Goal: Use online tool/utility: Utilize a website feature to perform a specific function

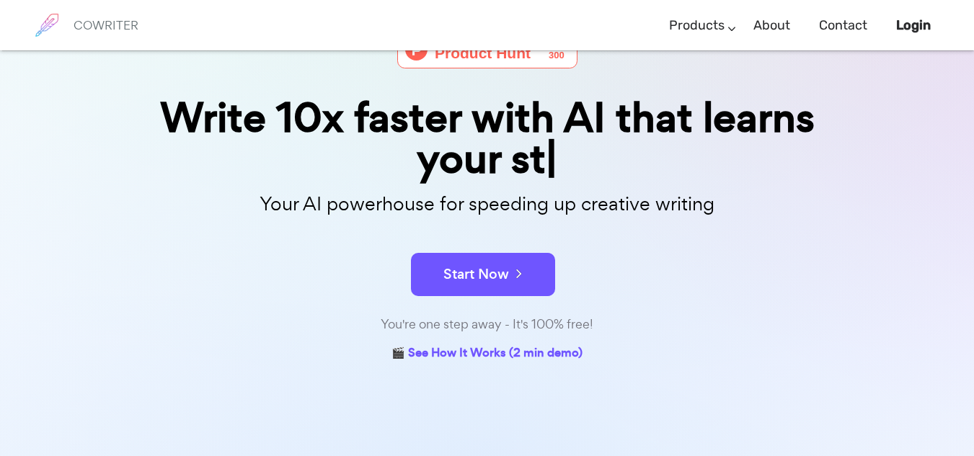
scroll to position [106, 0]
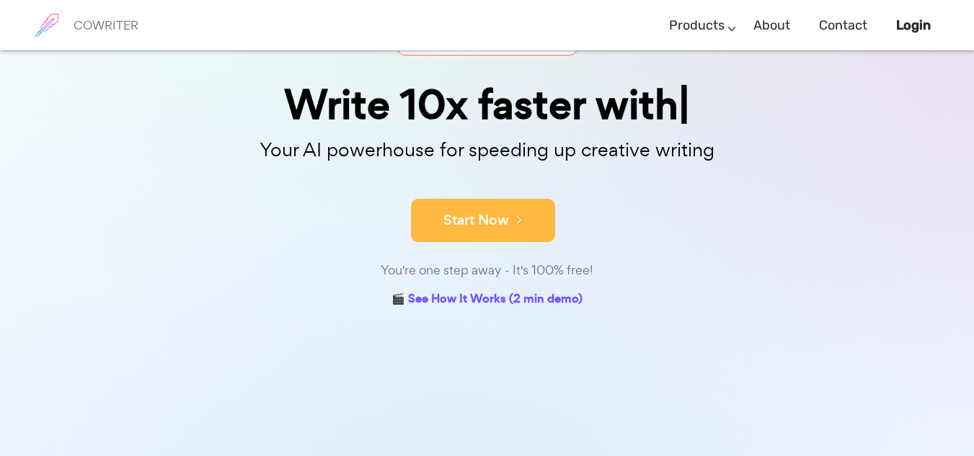
click at [481, 217] on button "Start Now" at bounding box center [483, 220] width 144 height 43
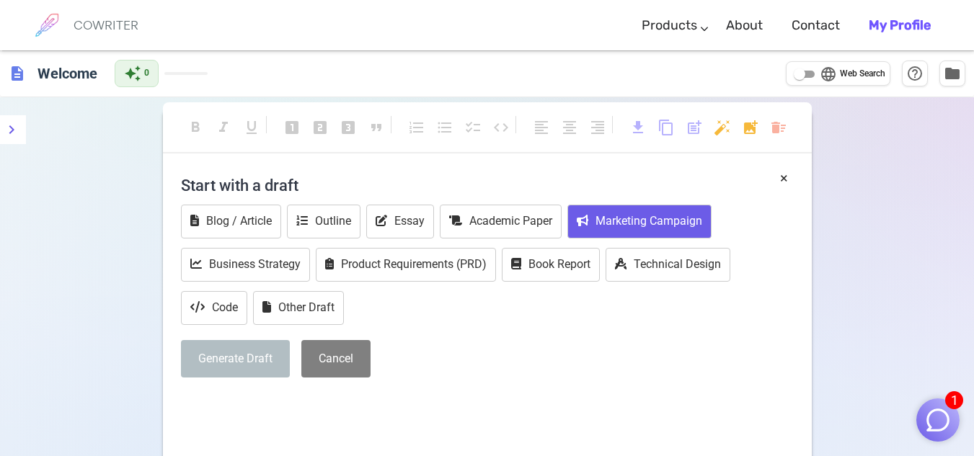
click at [657, 229] on button "Marketing Campaign" at bounding box center [639, 222] width 144 height 34
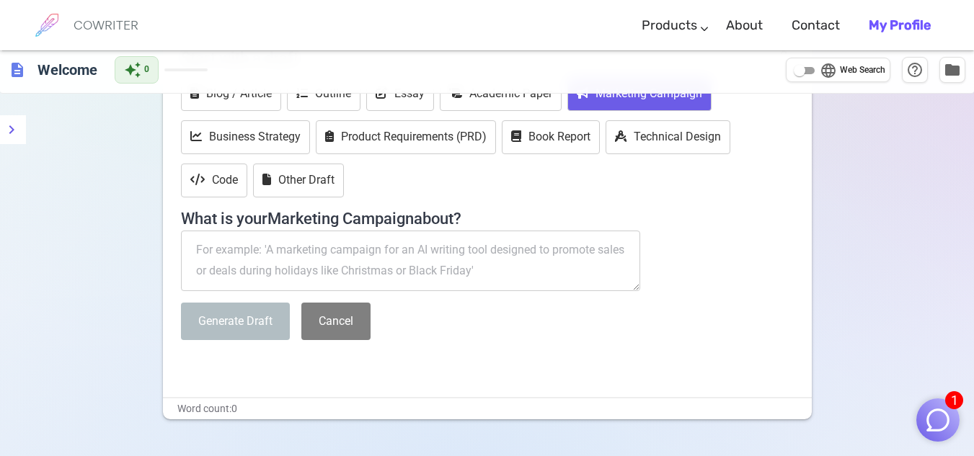
scroll to position [115, 0]
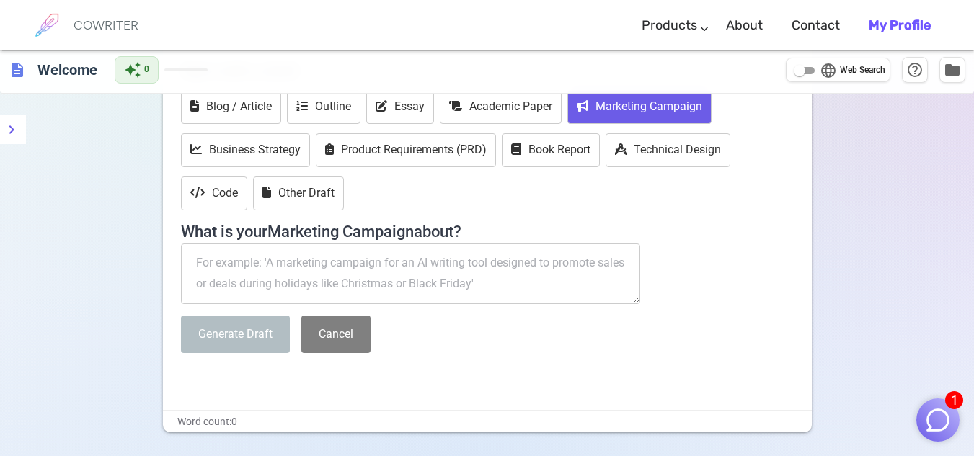
click at [232, 265] on textarea at bounding box center [411, 274] width 460 height 61
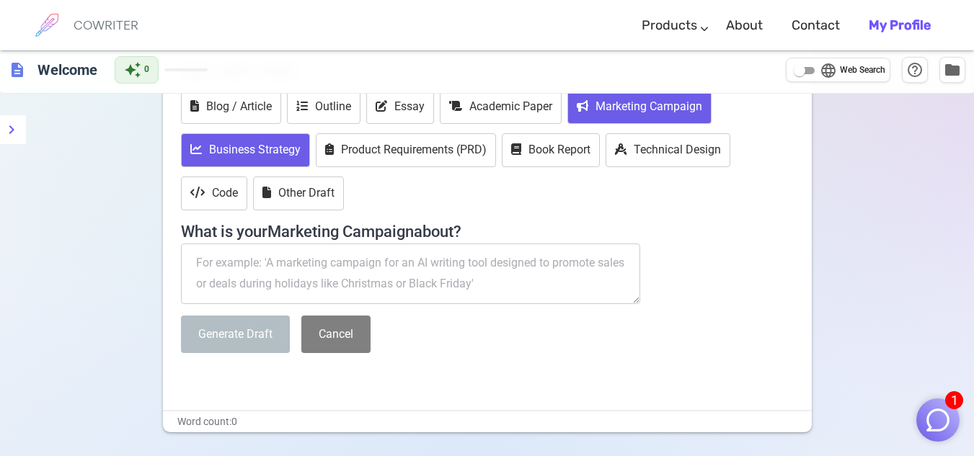
click at [246, 146] on button "Business Strategy" at bounding box center [245, 150] width 129 height 34
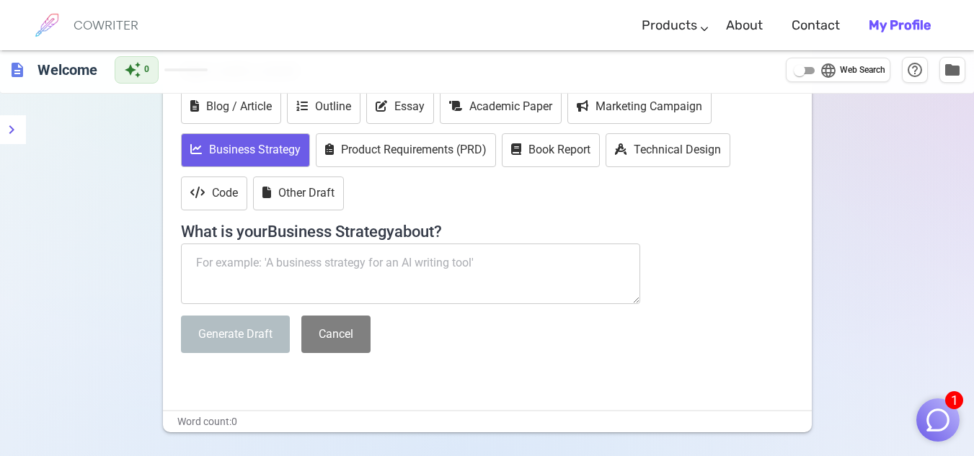
click at [196, 264] on textarea at bounding box center [411, 274] width 460 height 61
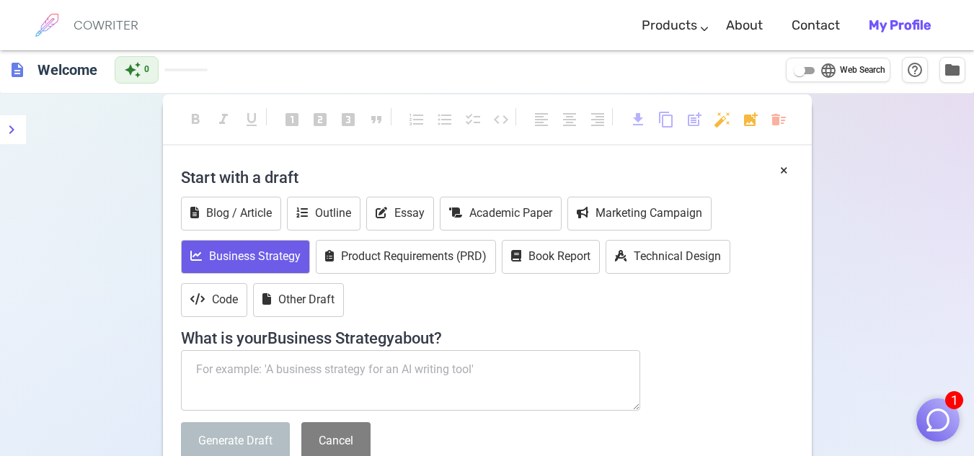
scroll to position [0, 0]
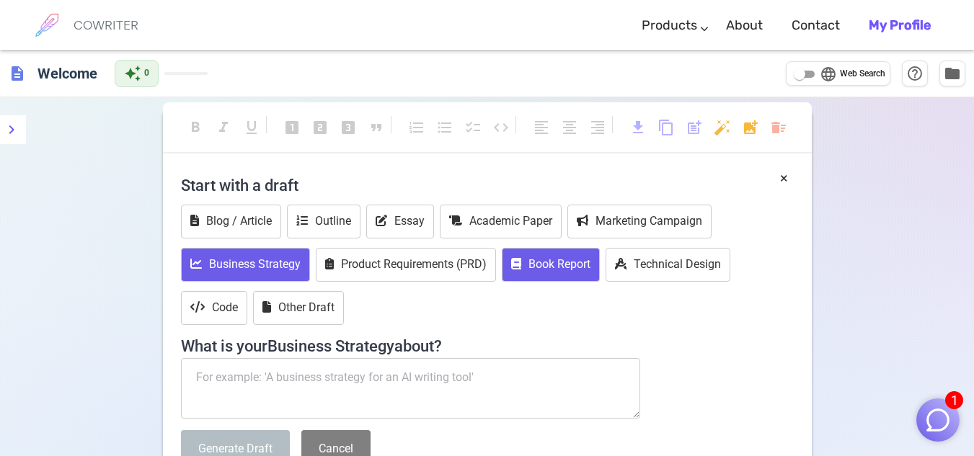
click at [556, 270] on button "Book Report" at bounding box center [551, 265] width 98 height 34
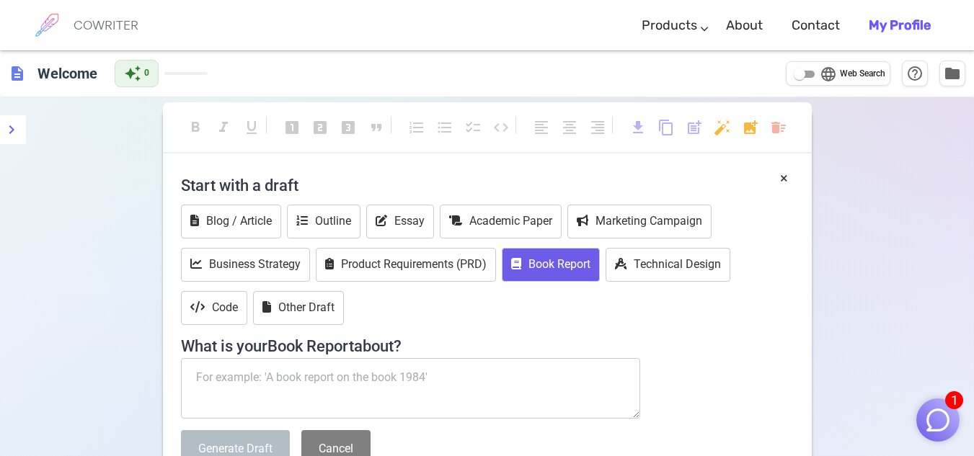
click at [235, 370] on textarea at bounding box center [411, 388] width 460 height 61
type textarea "p"
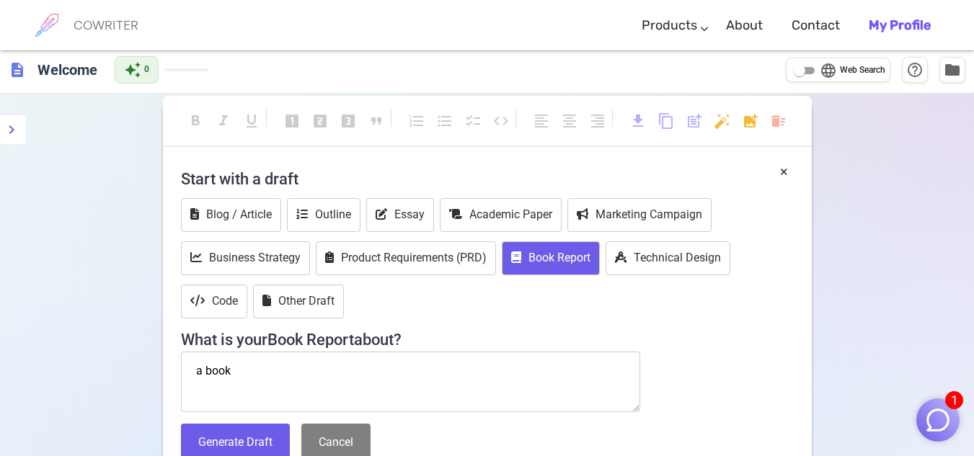
scroll to position [40, 0]
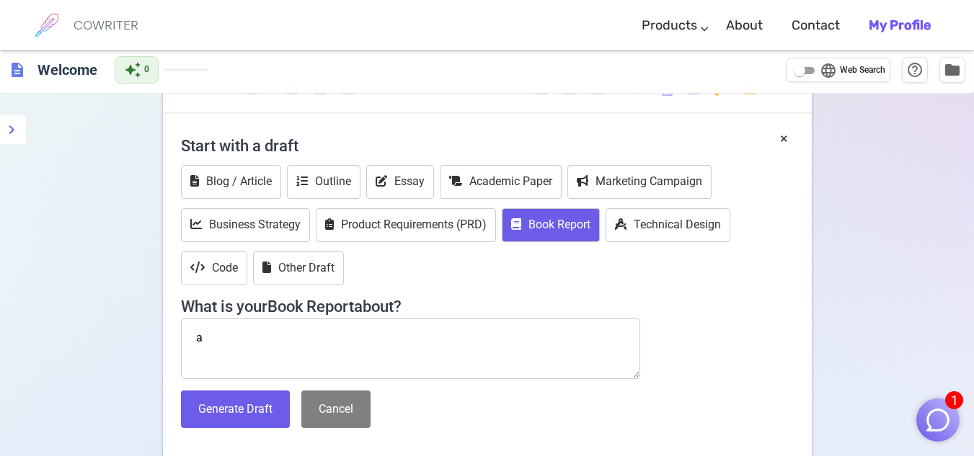
type textarea "a"
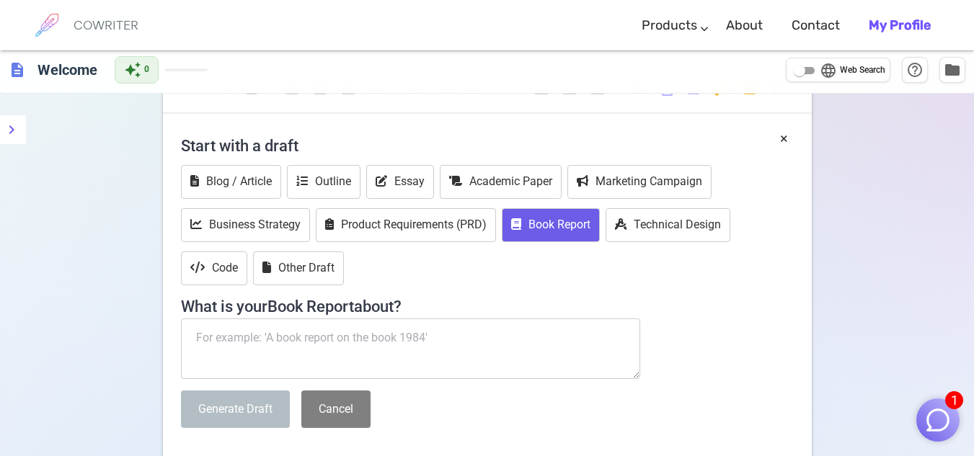
paste textarea "Prosperity Code – Reprogram your mind and activate the flow of money in just 30…"
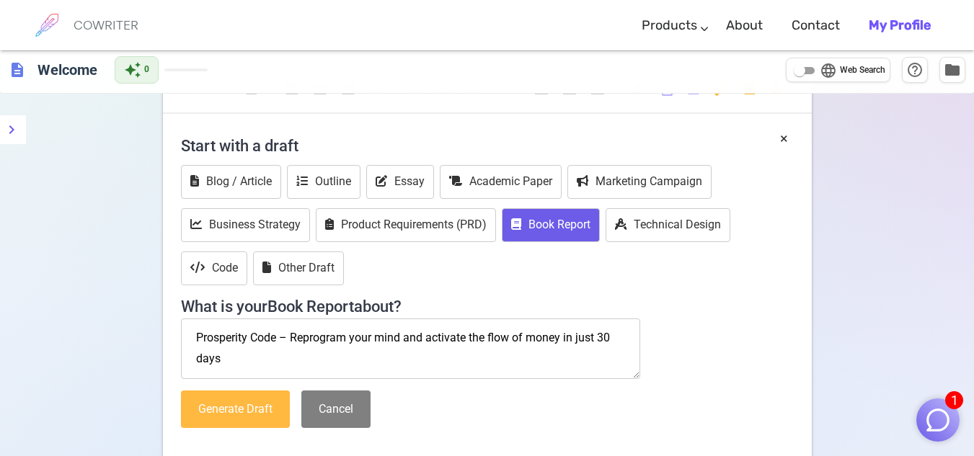
type textarea "Prosperity Code – Reprogram your mind and activate the flow of money in just 30…"
click at [254, 407] on button "Generate Draft" at bounding box center [235, 410] width 109 height 38
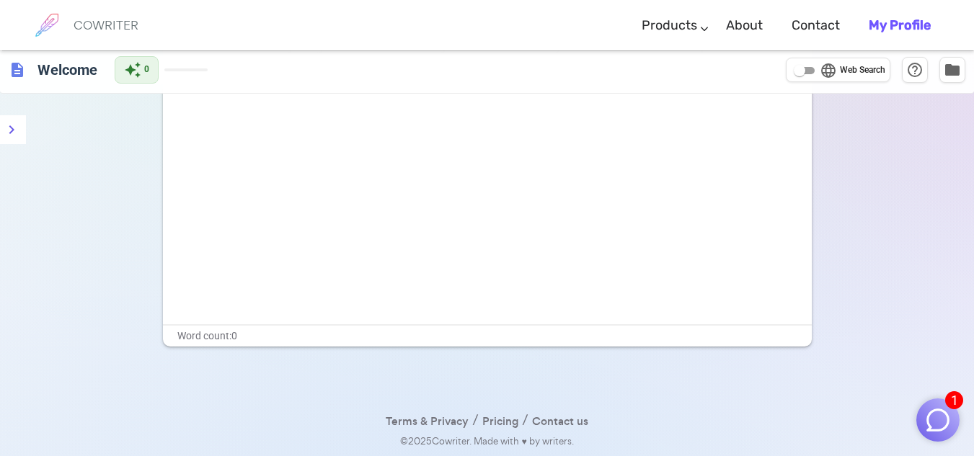
scroll to position [0, 0]
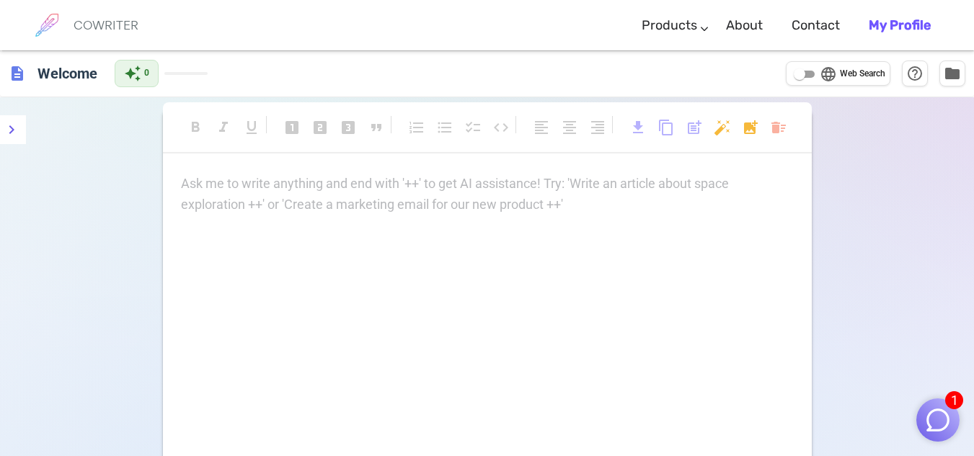
click at [190, 187] on p "Ask me to write anything and end with '++' to get AI assistance! Try: 'Write an…" at bounding box center [487, 184] width 613 height 21
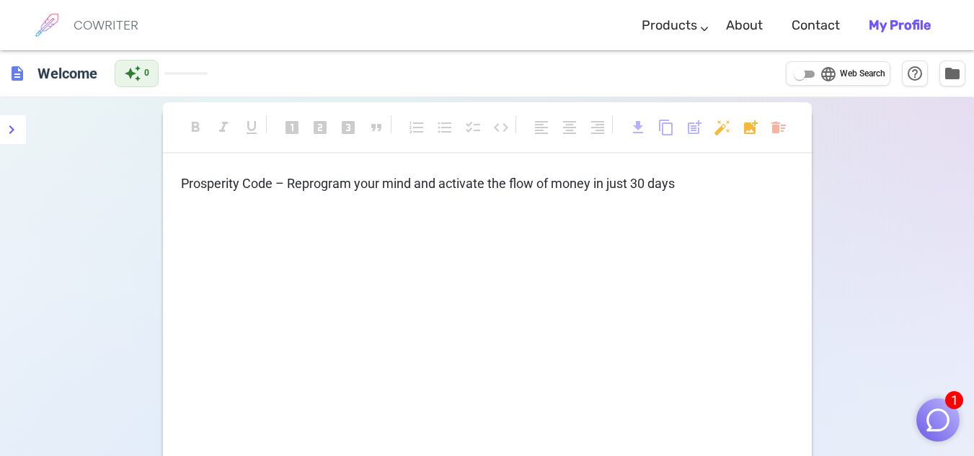
drag, startPoint x: 174, startPoint y: 183, endPoint x: 450, endPoint y: 179, distance: 276.8
click at [450, 179] on div "Prosperity Code – Reprogram your mind and activate the flow of money in just 30…" at bounding box center [487, 318] width 649 height 288
drag, startPoint x: 695, startPoint y: 184, endPoint x: 91, endPoint y: 200, distance: 604.9
click at [91, 200] on div "format_bold format_italic format_underlined looks_one looks_two looks_3 format_…" at bounding box center [487, 345] width 974 height 497
click at [688, 172] on div "format_bold format_italic format_underlined looks_one looks_two looks_3 format_…" at bounding box center [487, 296] width 649 height 376
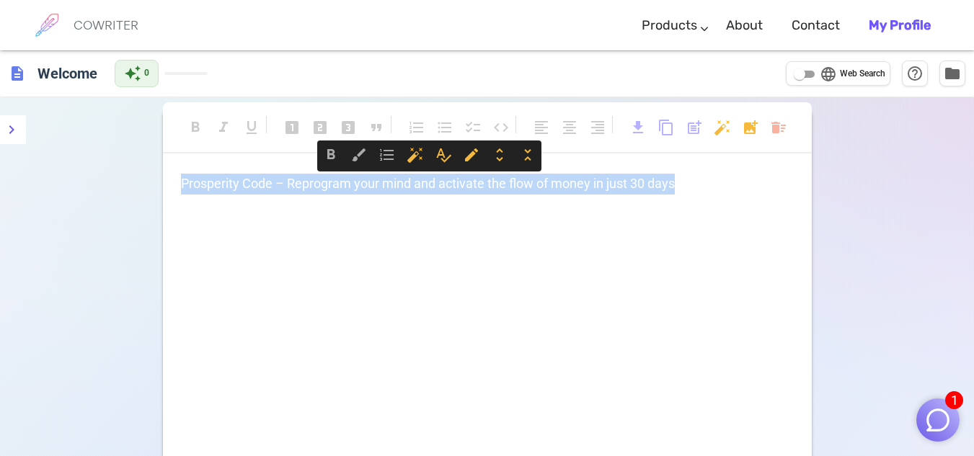
drag, startPoint x: 685, startPoint y: 178, endPoint x: 155, endPoint y: 186, distance: 529.8
click at [155, 186] on div "format_bold format_italic format_underlined looks_one looks_two looks_3 format_…" at bounding box center [487, 345] width 974 height 497
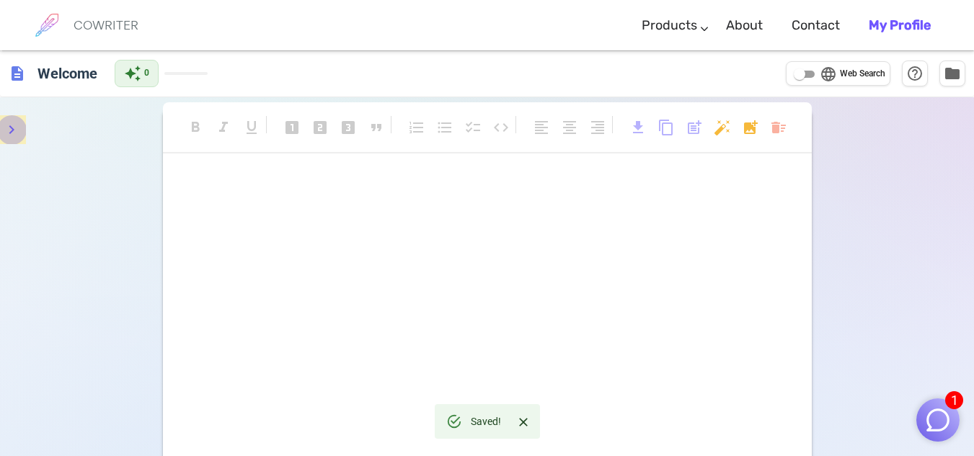
click at [19, 128] on icon "menu" at bounding box center [11, 129] width 17 height 17
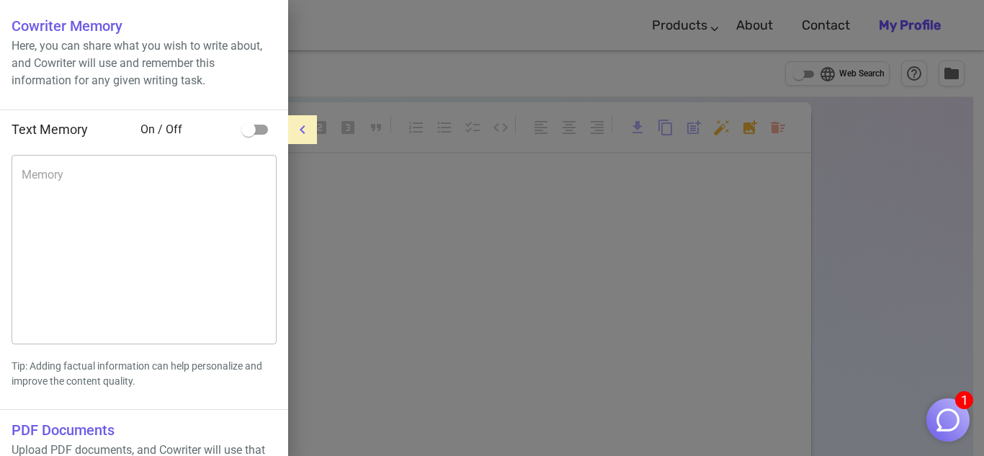
click at [19, 128] on span "Text Memory" at bounding box center [50, 129] width 76 height 15
click at [304, 127] on icon "menu" at bounding box center [302, 129] width 5 height 9
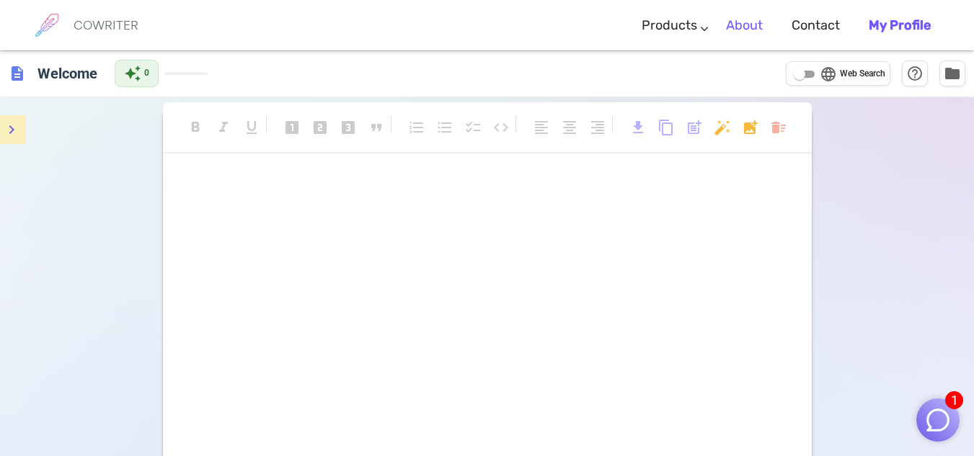
click at [741, 23] on link "About" at bounding box center [744, 25] width 37 height 43
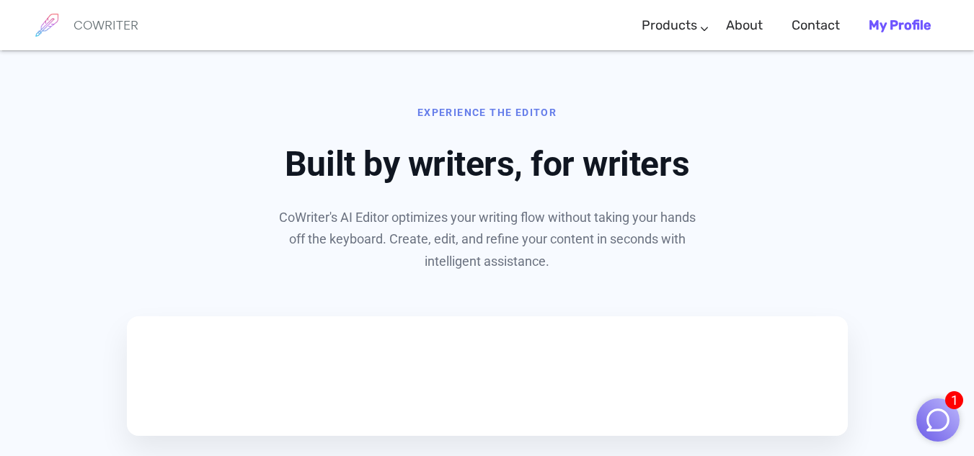
scroll to position [692, 0]
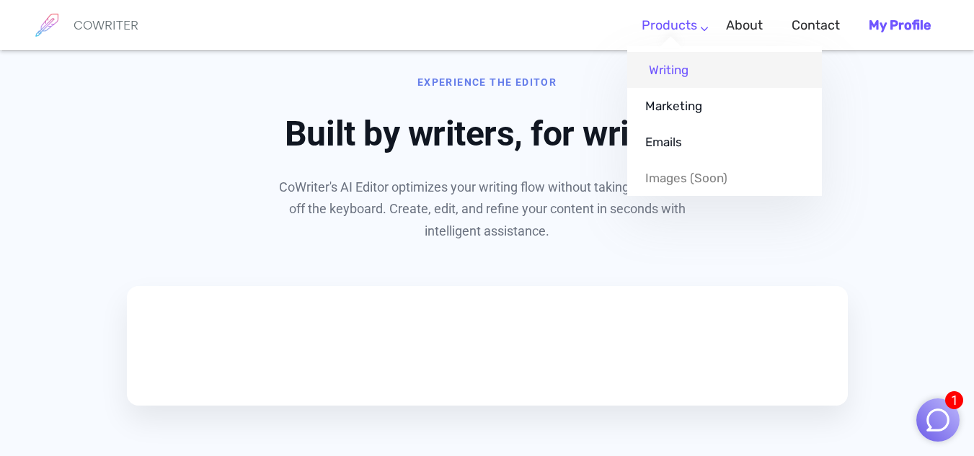
click at [680, 60] on link "Writing" at bounding box center [724, 70] width 195 height 36
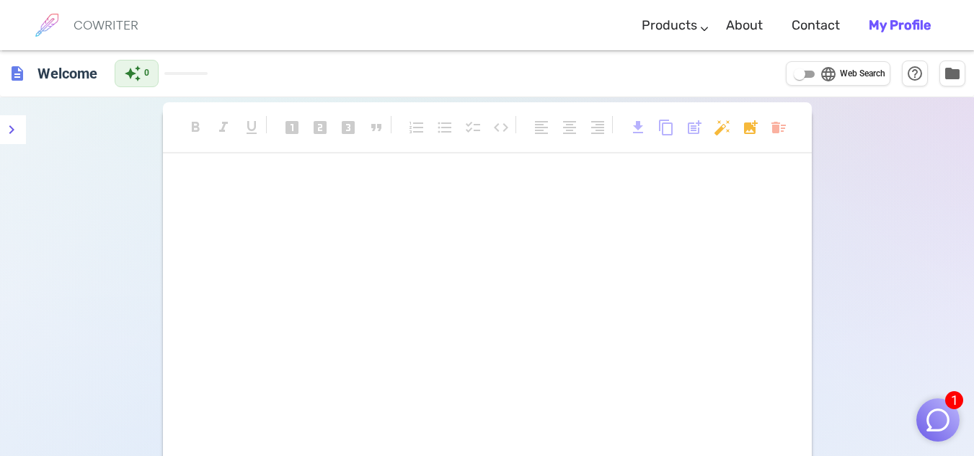
click at [201, 180] on p "﻿" at bounding box center [487, 184] width 613 height 21
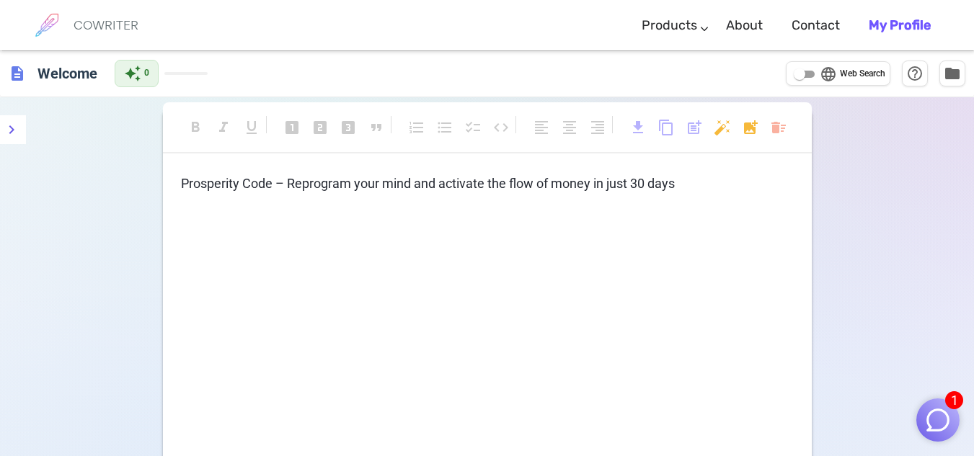
click at [696, 200] on p "﻿" at bounding box center [487, 210] width 613 height 21
click at [684, 187] on p "Prosperity Code – Reprogram your mind and activate the flow of money in just 30…" at bounding box center [487, 184] width 613 height 21
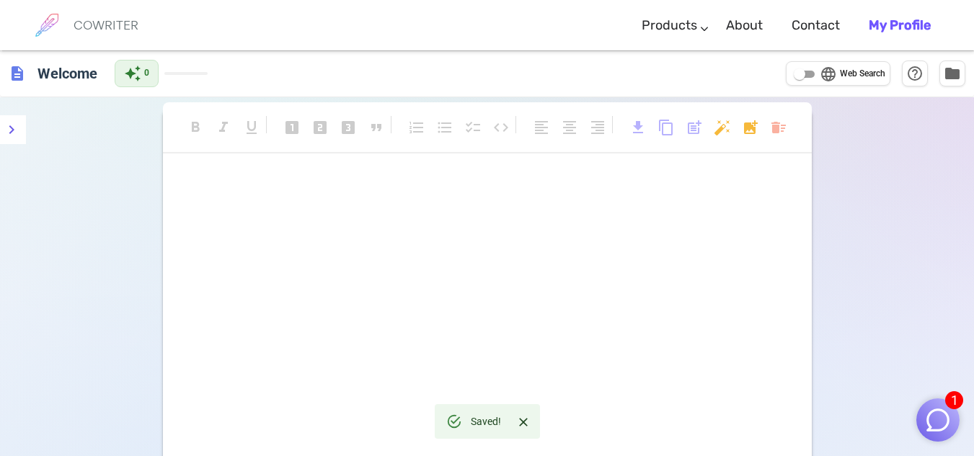
click at [897, 262] on div "format_bold format_italic format_underlined looks_one looks_two looks_3 format_…" at bounding box center [487, 345] width 974 height 497
click at [221, 190] on p "﻿" at bounding box center [487, 184] width 613 height 21
click at [61, 66] on h6 "Welcome" at bounding box center [67, 72] width 71 height 29
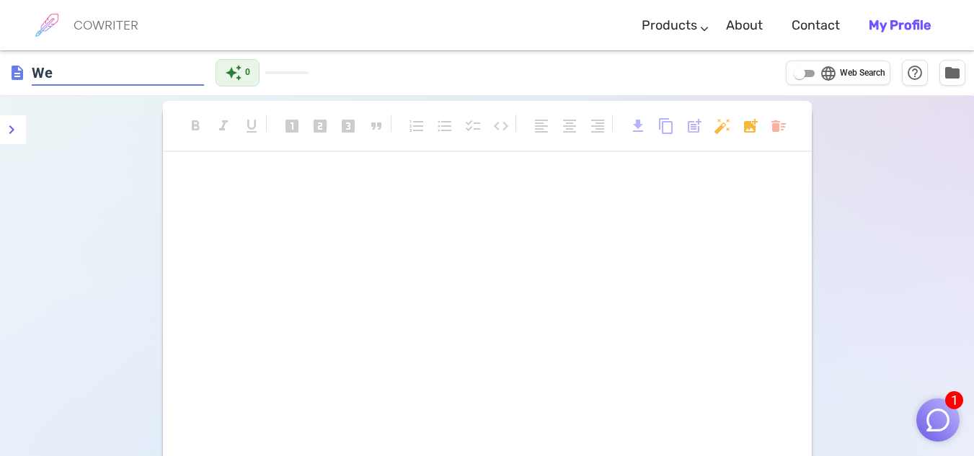
type input "W"
type input "crie um ebook sobre"
click at [174, 77] on h6 "crie um ebook sobre" at bounding box center [103, 72] width 142 height 29
type input "crie um ebook sobre Código da Prosperidade – Reprograme sua mente e ative o flu…"
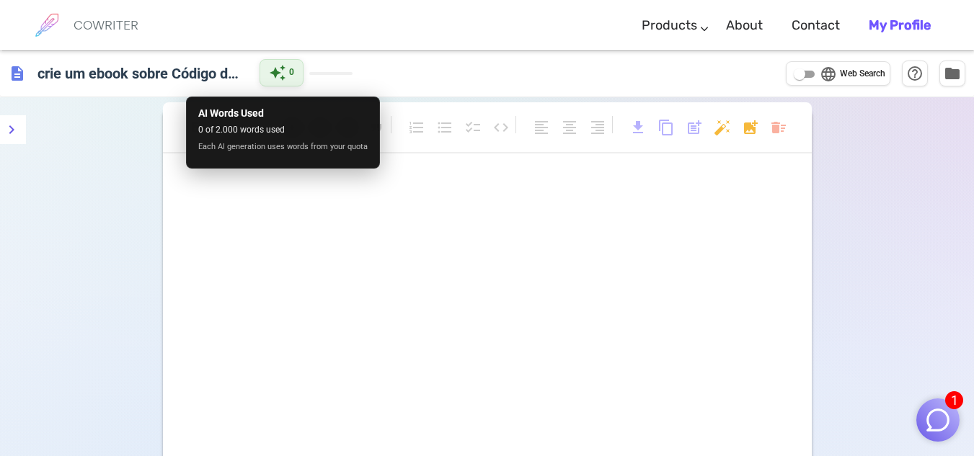
click at [278, 78] on span "auto_awesome" at bounding box center [277, 72] width 17 height 17
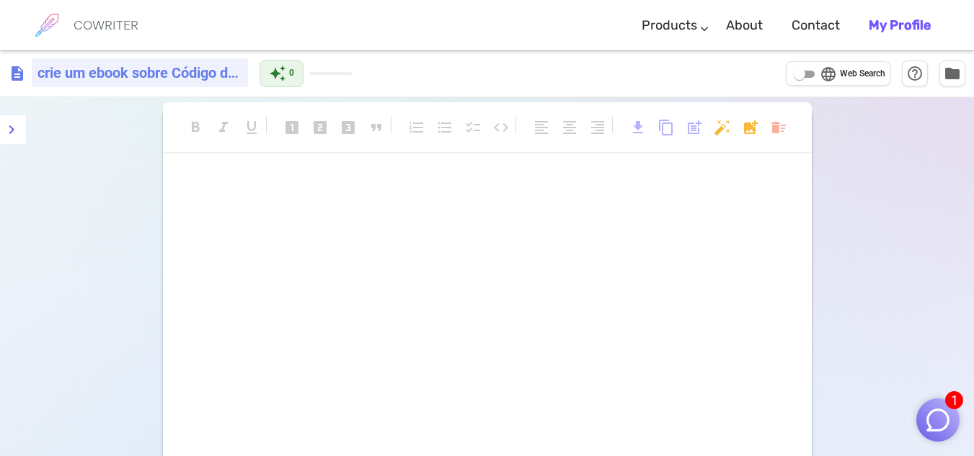
click at [221, 69] on h6 "crie um ebook sobre Código da Prosperidade – Reprograme sua mente e ative o flu…" at bounding box center [140, 72] width 216 height 29
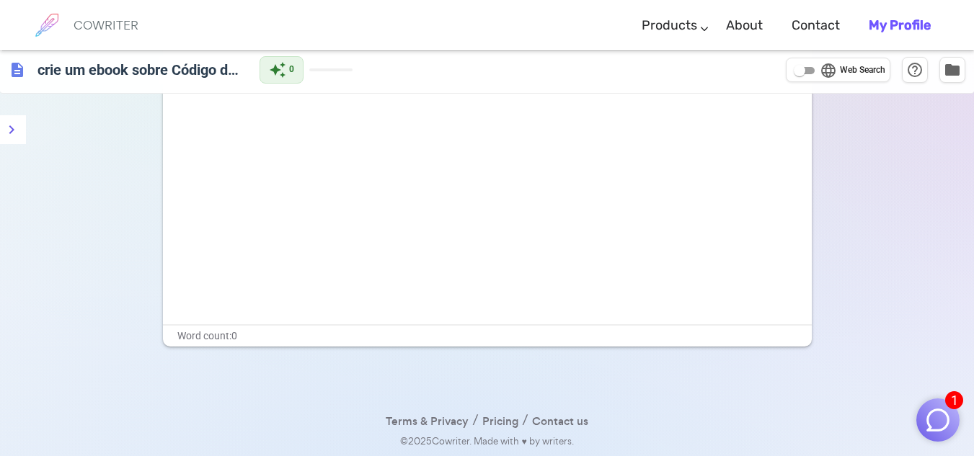
scroll to position [0, 0]
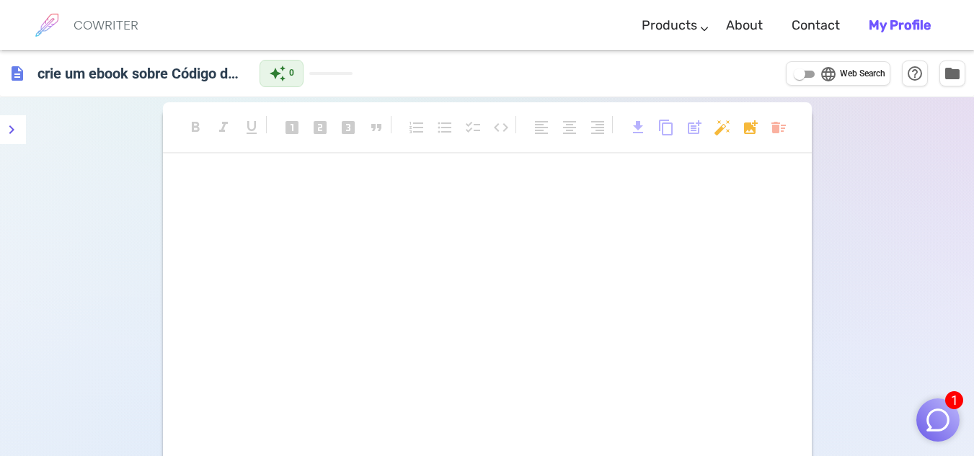
click at [854, 76] on span "Web Search" at bounding box center [862, 74] width 45 height 14
click at [825, 76] on input "language Web Search" at bounding box center [799, 74] width 52 height 17
checkbox input "true"
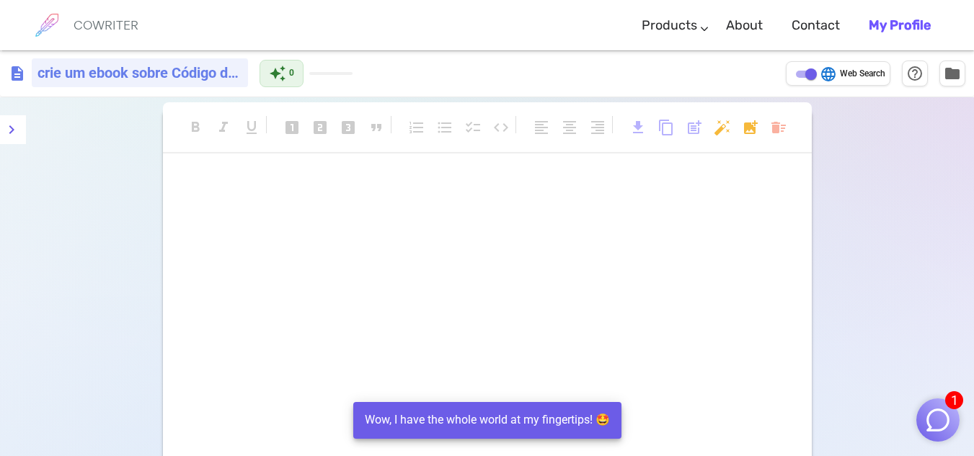
click at [218, 77] on h6 "crie um ebook sobre Código da Prosperidade – Reprograme sua mente e ative o flu…" at bounding box center [140, 72] width 216 height 29
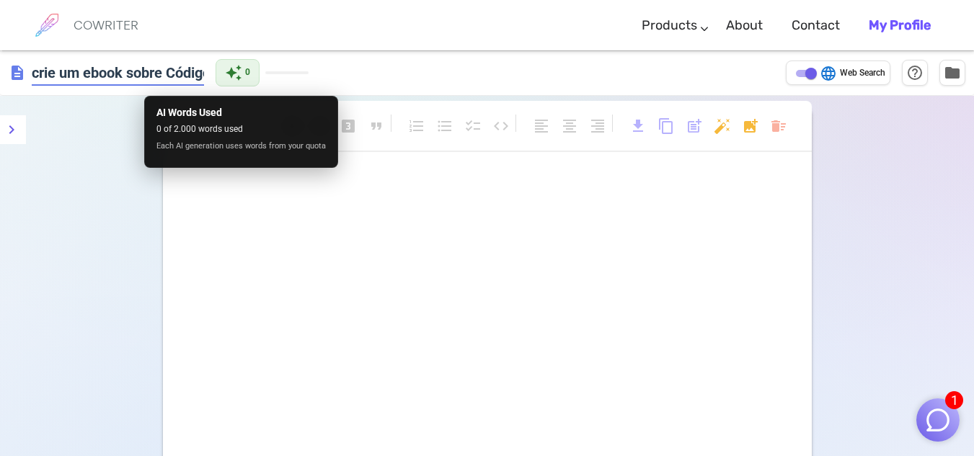
scroll to position [0, 590]
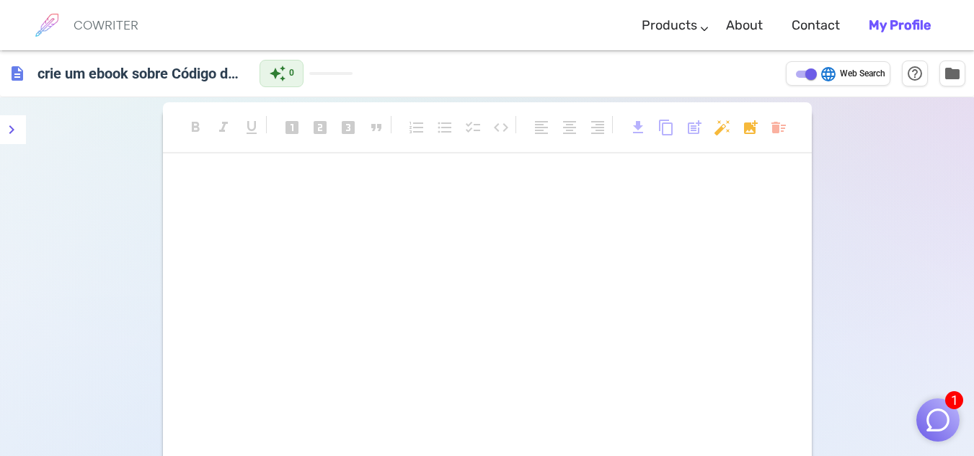
click at [17, 79] on span "description" at bounding box center [17, 73] width 17 height 17
